Goal: Task Accomplishment & Management: Use online tool/utility

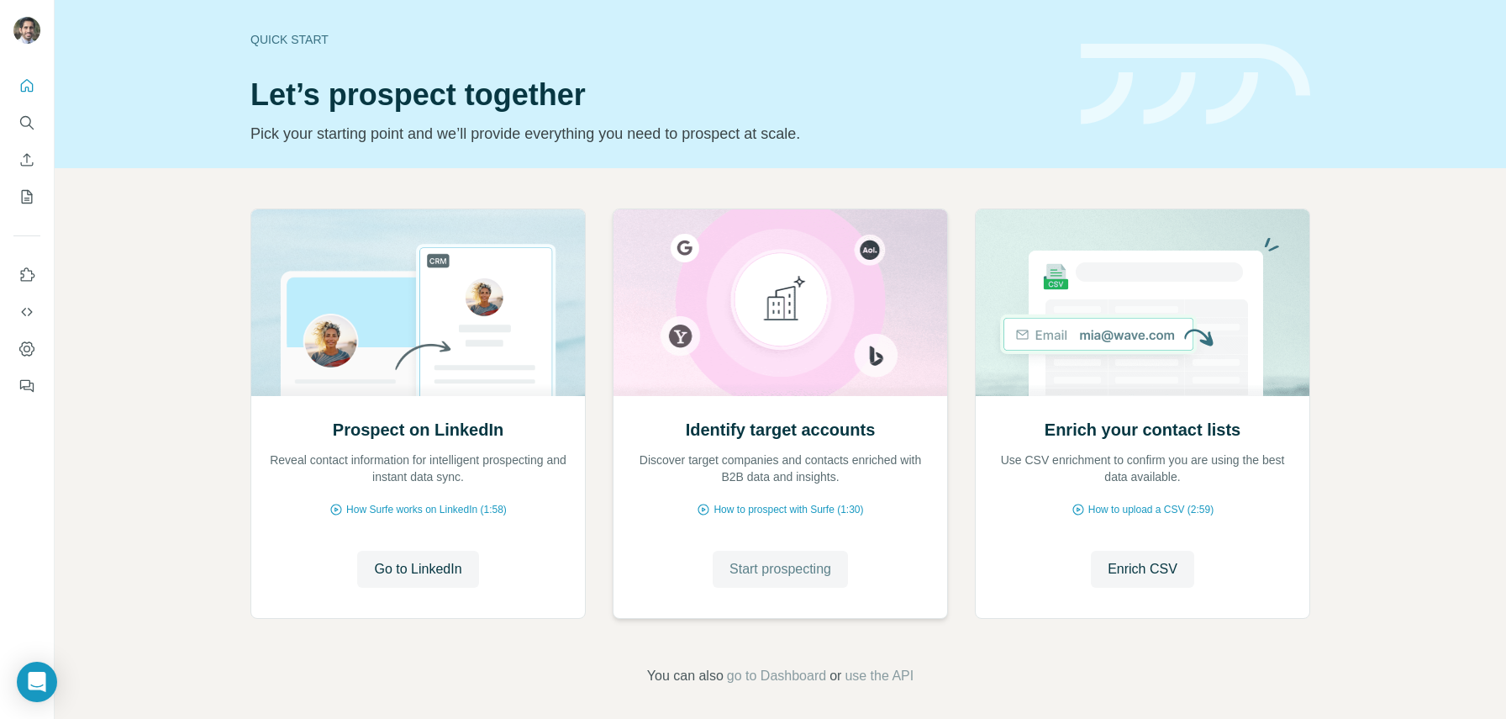
click at [810, 576] on span "Start prospecting" at bounding box center [781, 569] width 102 height 20
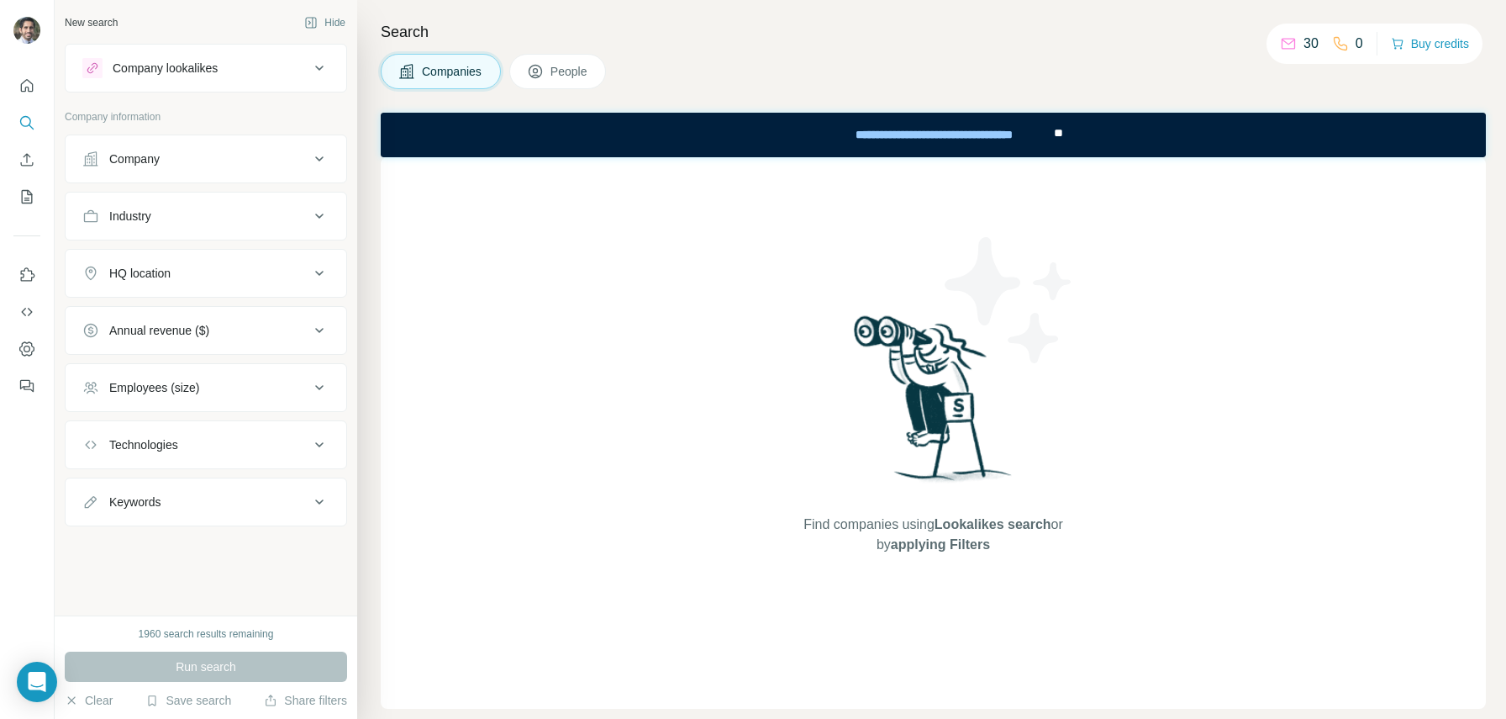
click at [570, 80] on button "People" at bounding box center [557, 71] width 97 height 35
